Goal: Task Accomplishment & Management: Complete application form

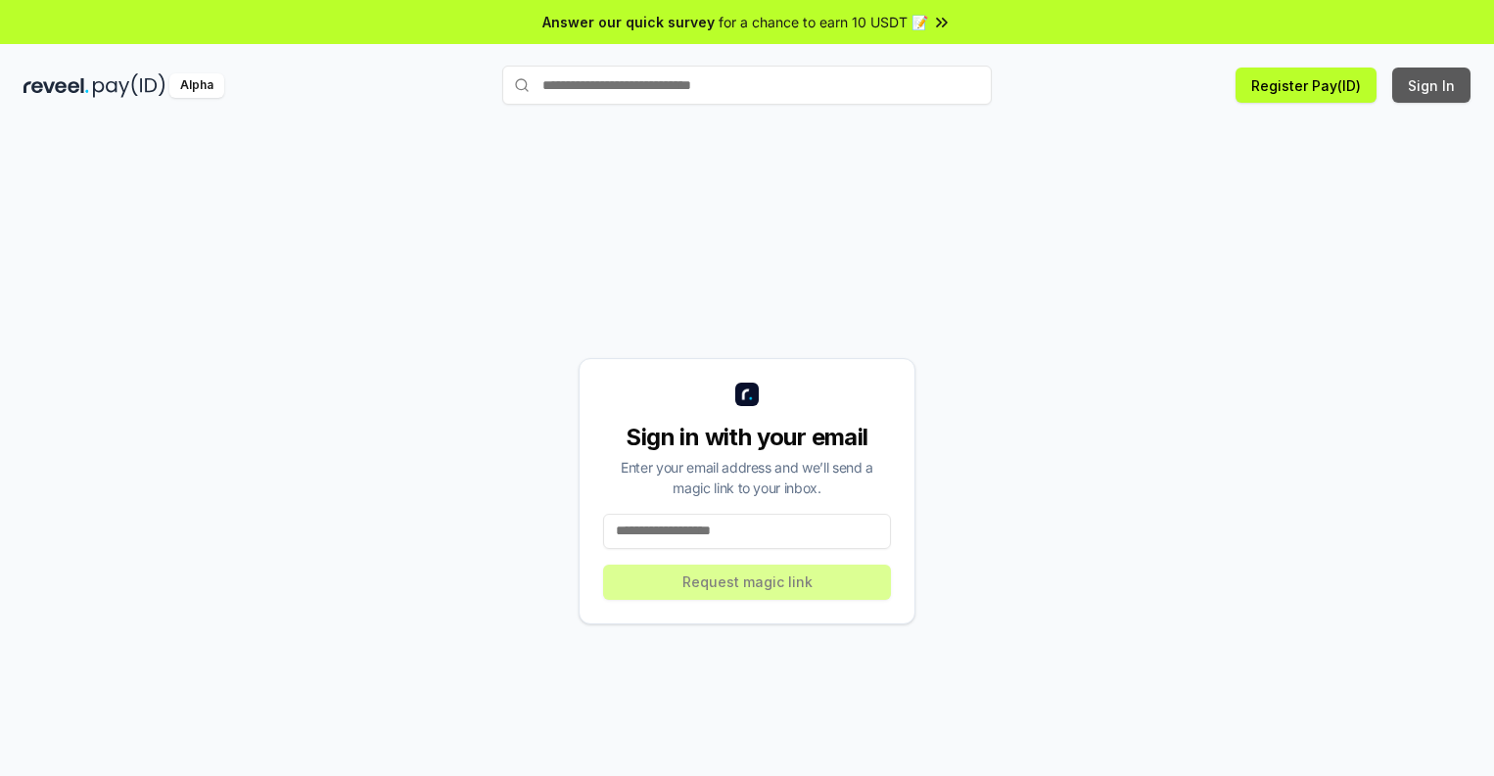
click at [1432, 85] on button "Sign In" at bounding box center [1431, 85] width 78 height 35
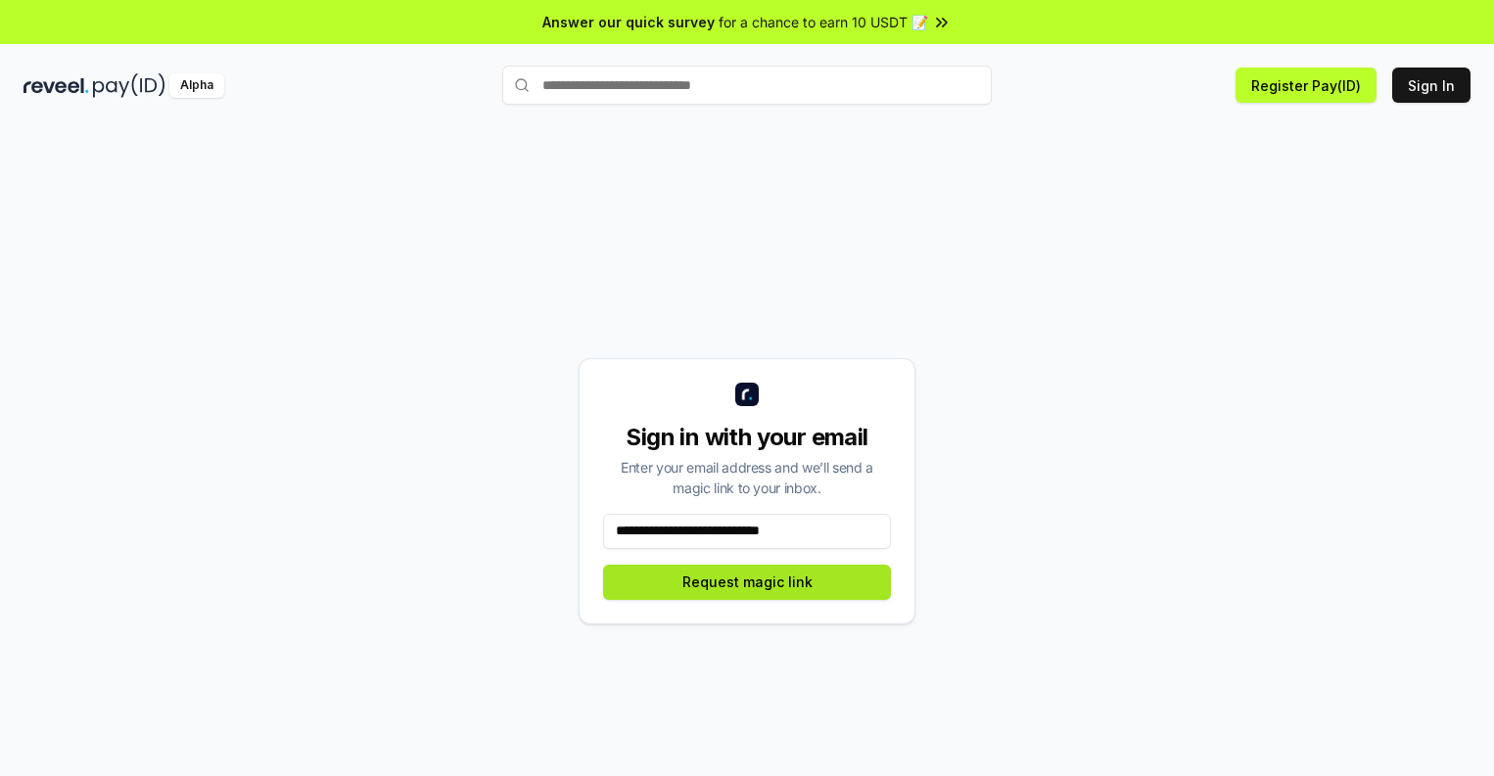
type input "**********"
click at [747, 581] on button "Request magic link" at bounding box center [747, 582] width 288 height 35
